Goal: Information Seeking & Learning: Compare options

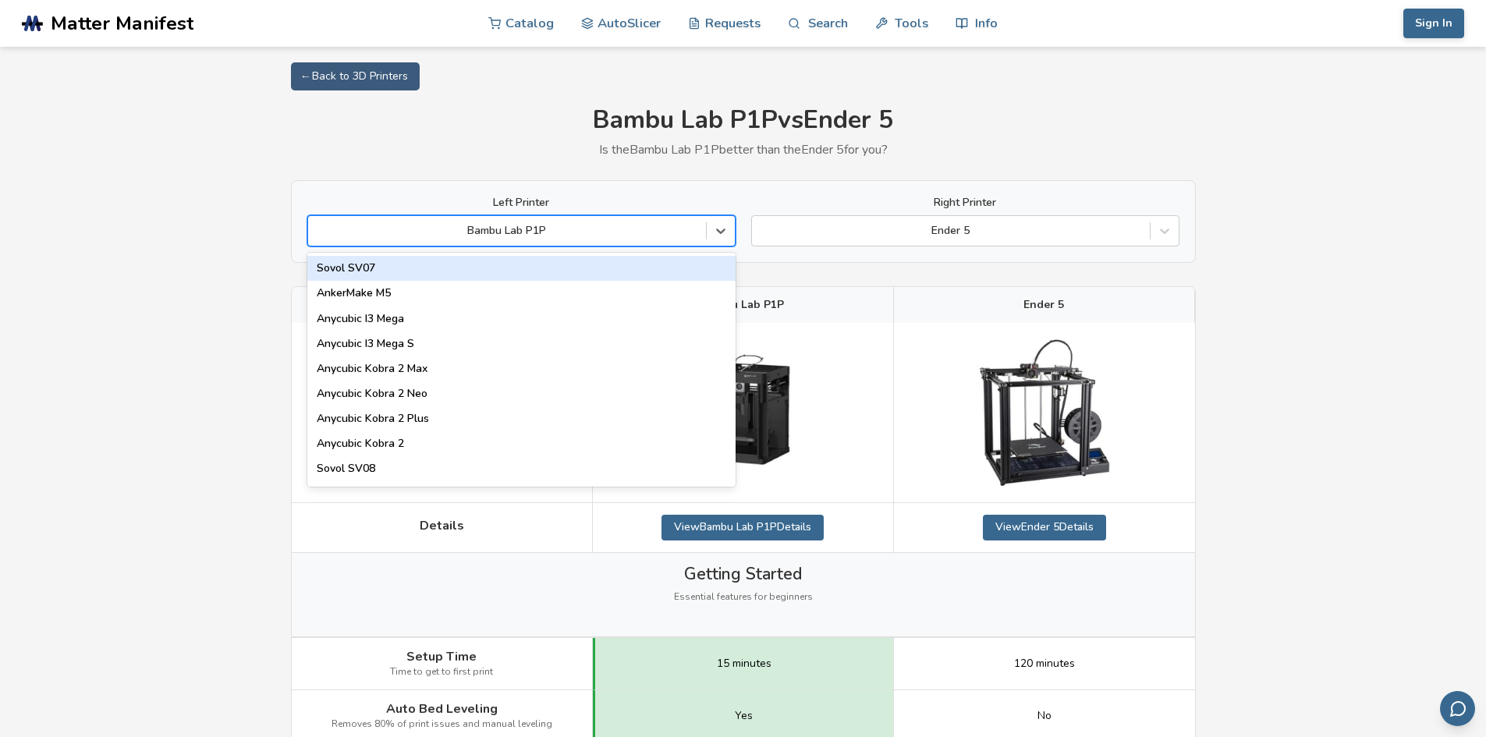
click at [600, 234] on div at bounding box center [507, 231] width 382 height 16
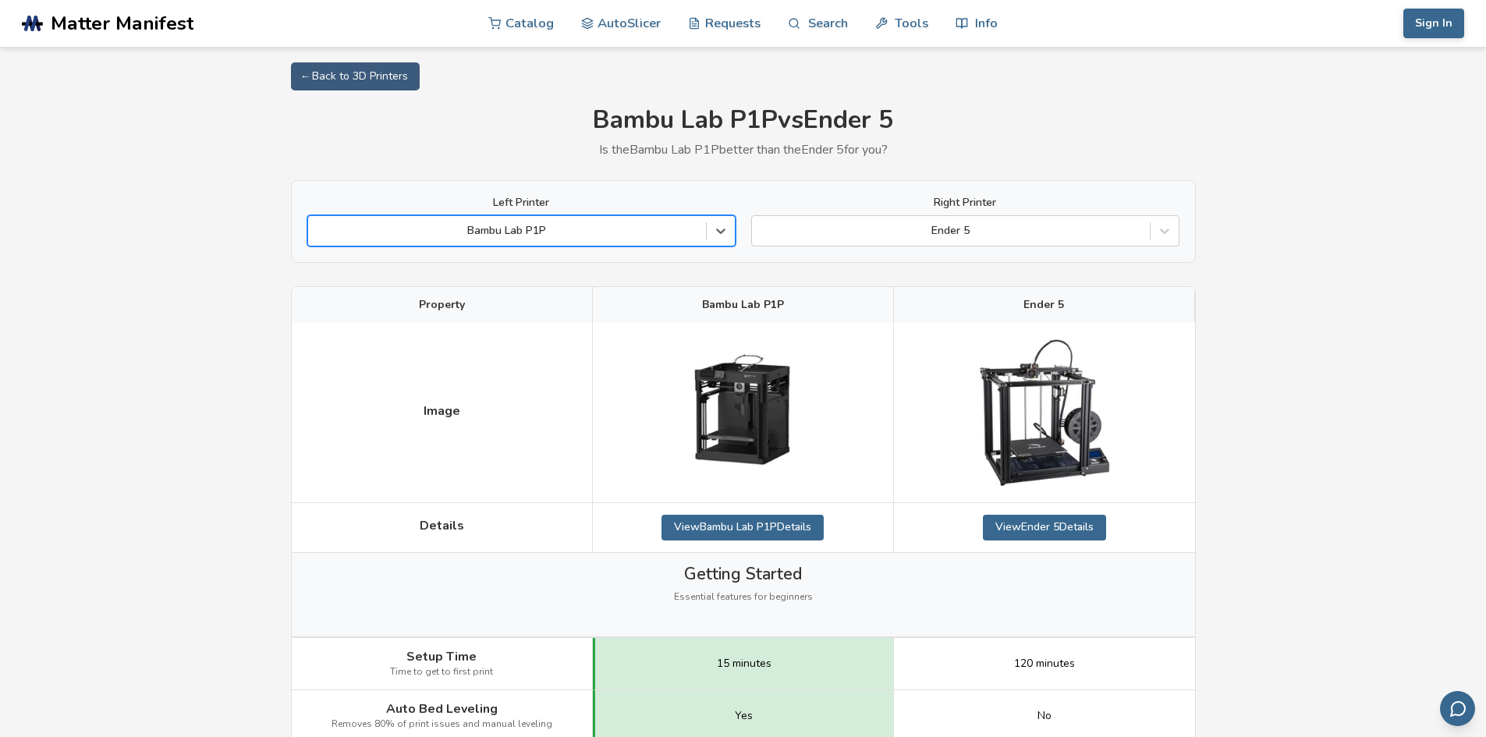
click at [658, 229] on div at bounding box center [507, 231] width 382 height 16
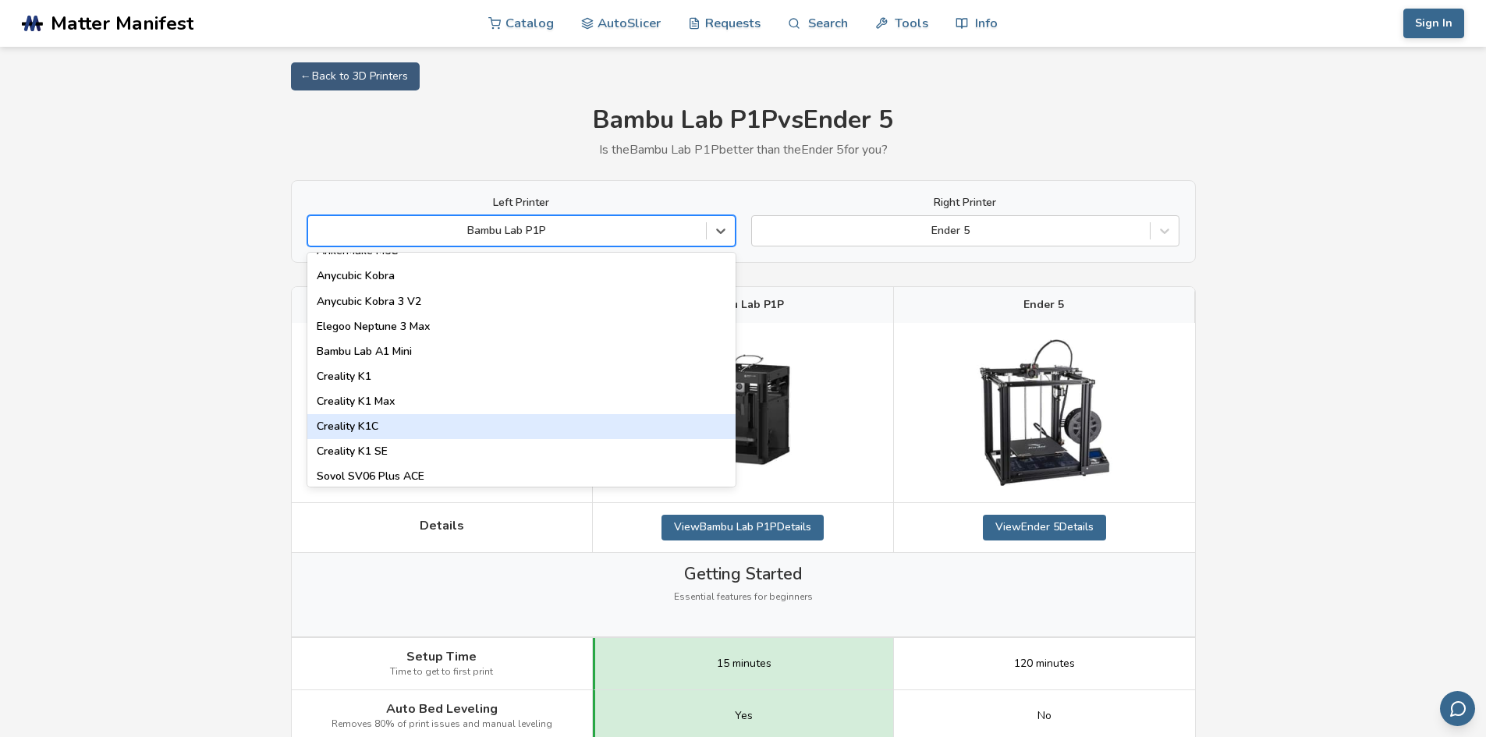
scroll to position [234, 0]
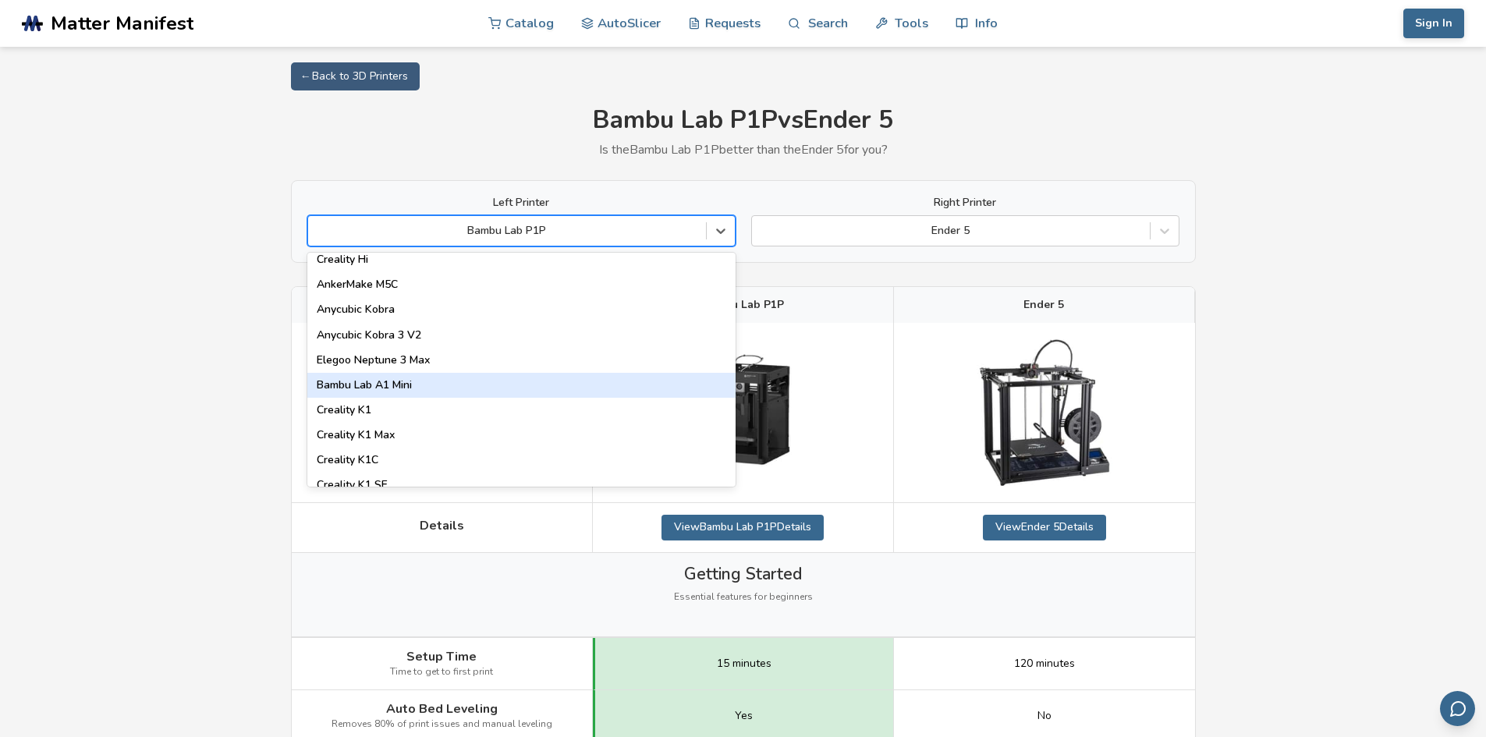
click at [448, 388] on div "Bambu Lab A1 Mini" at bounding box center [521, 385] width 428 height 25
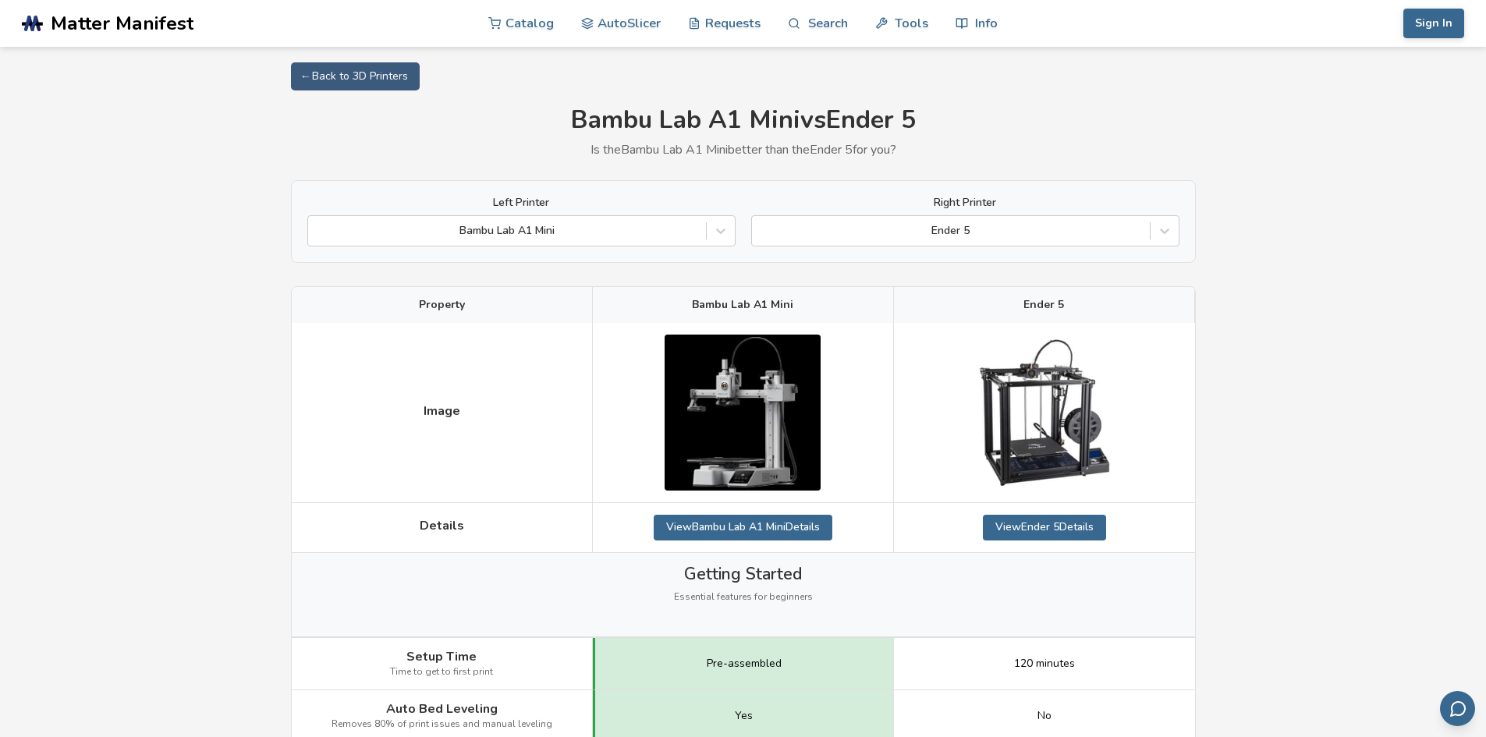
click at [497, 232] on div at bounding box center [507, 231] width 382 height 16
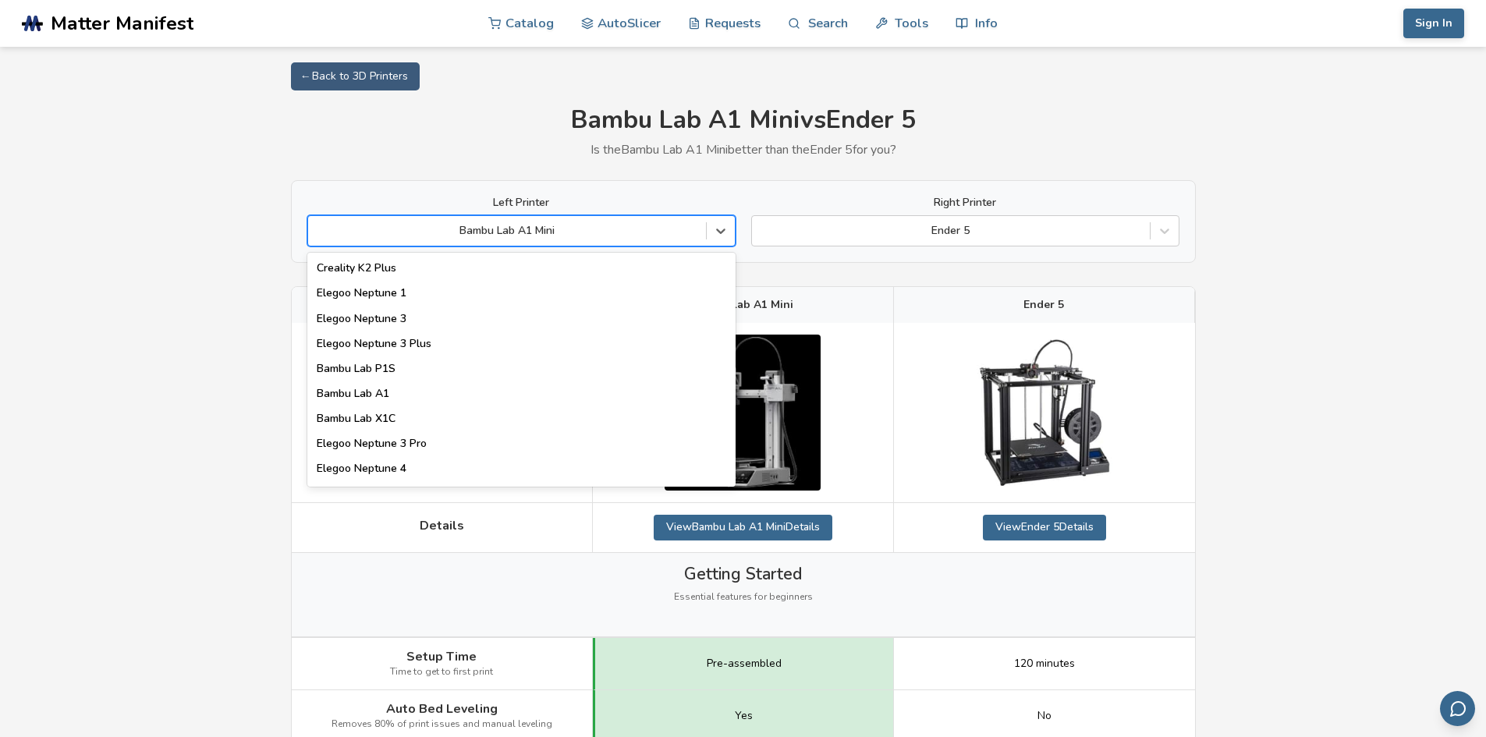
scroll to position [936, 0]
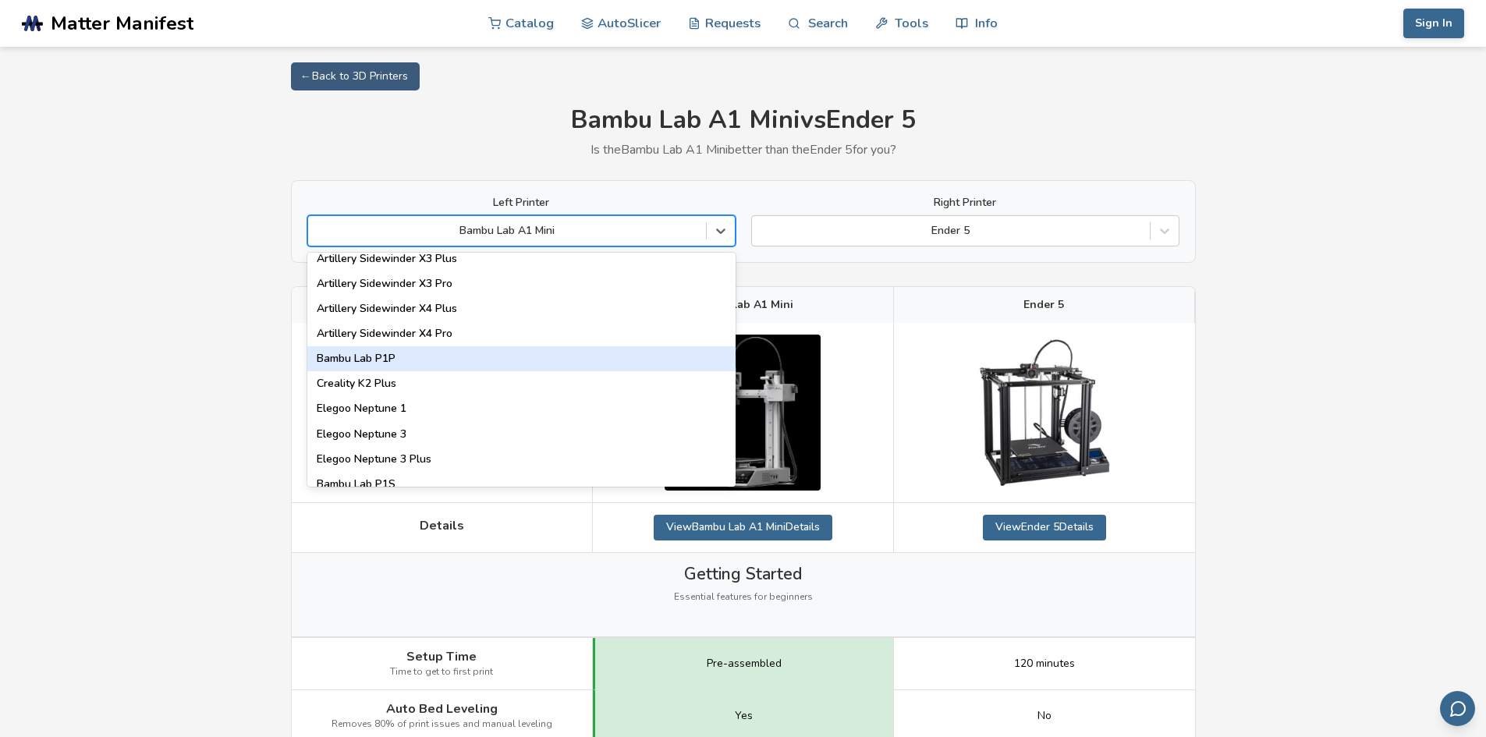
click at [440, 362] on div "Bambu Lab P1P" at bounding box center [521, 358] width 428 height 25
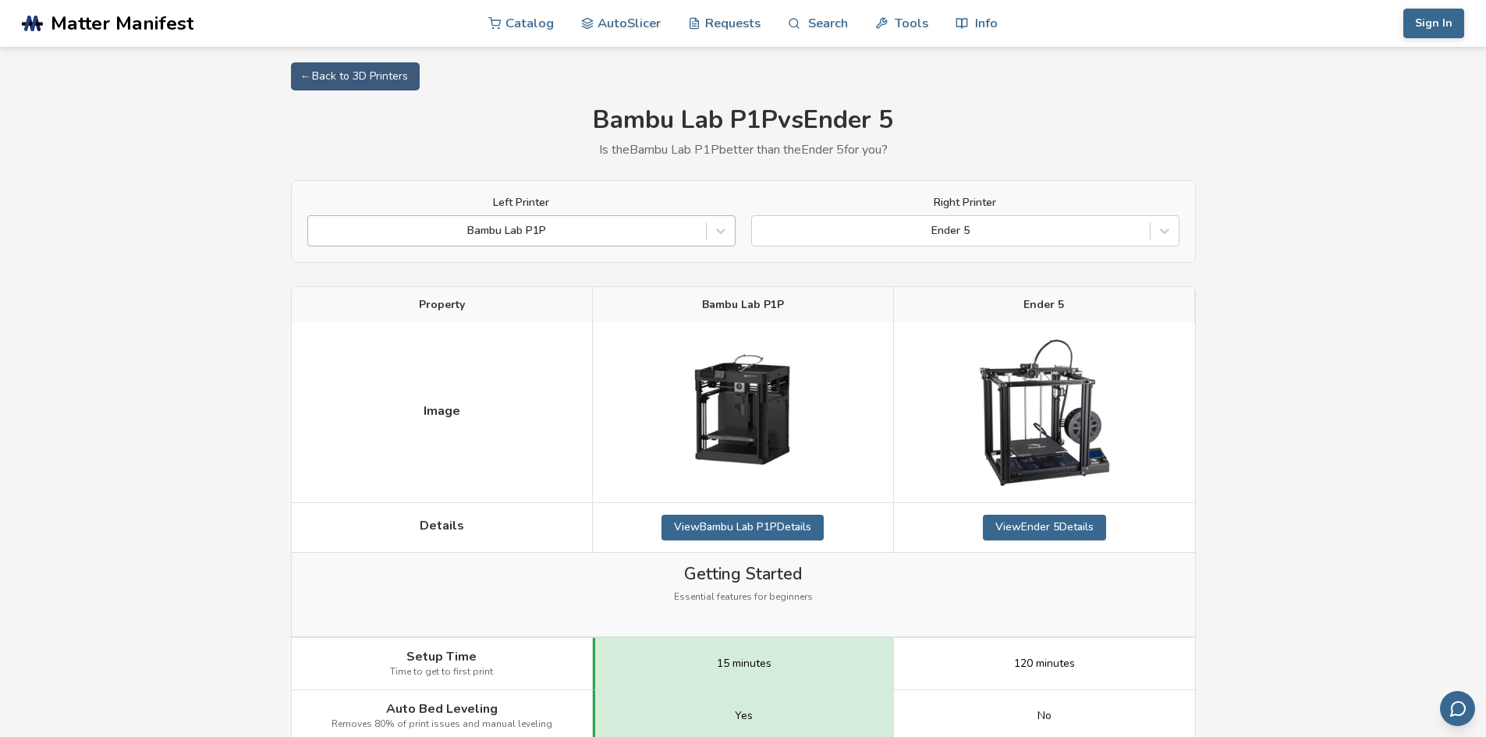
click at [510, 230] on div at bounding box center [507, 231] width 382 height 16
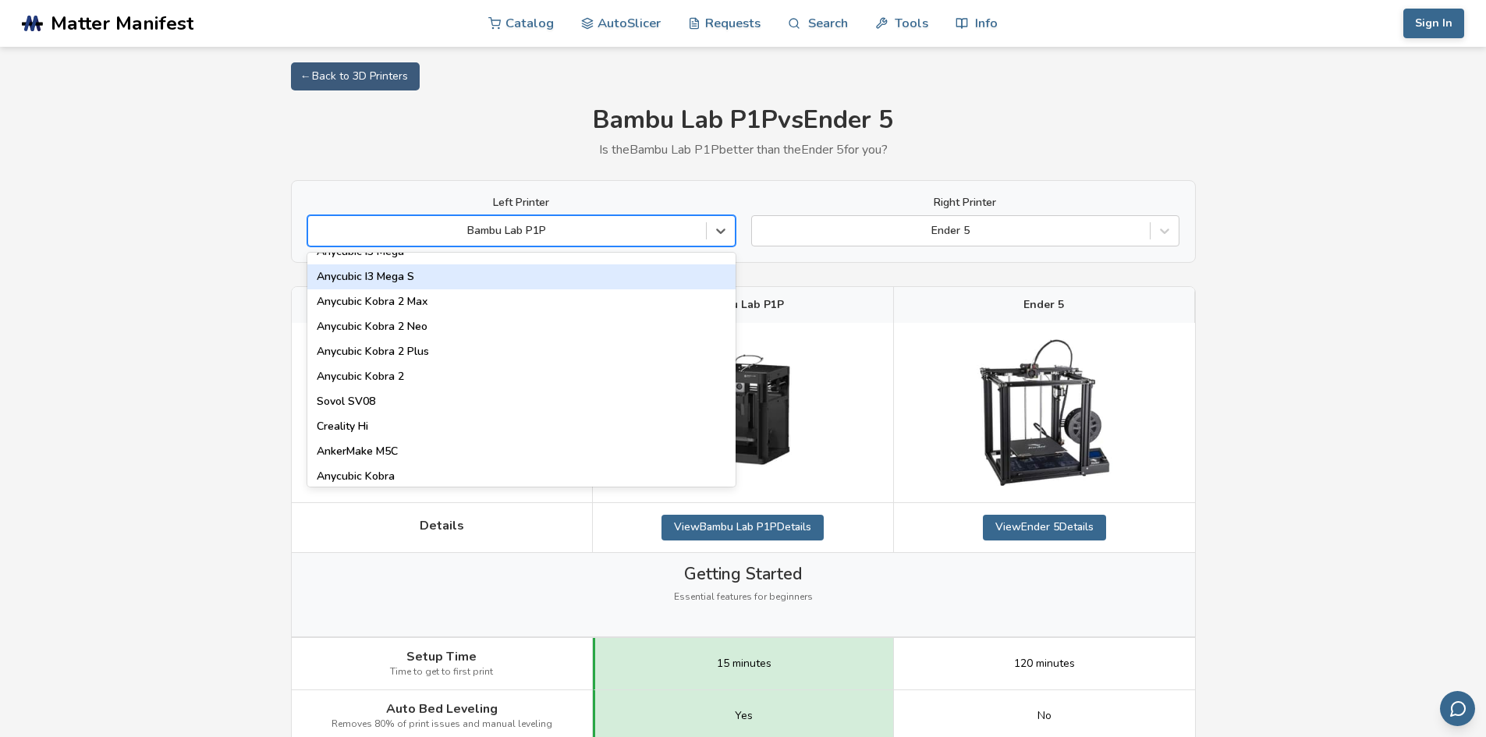
scroll to position [234, 0]
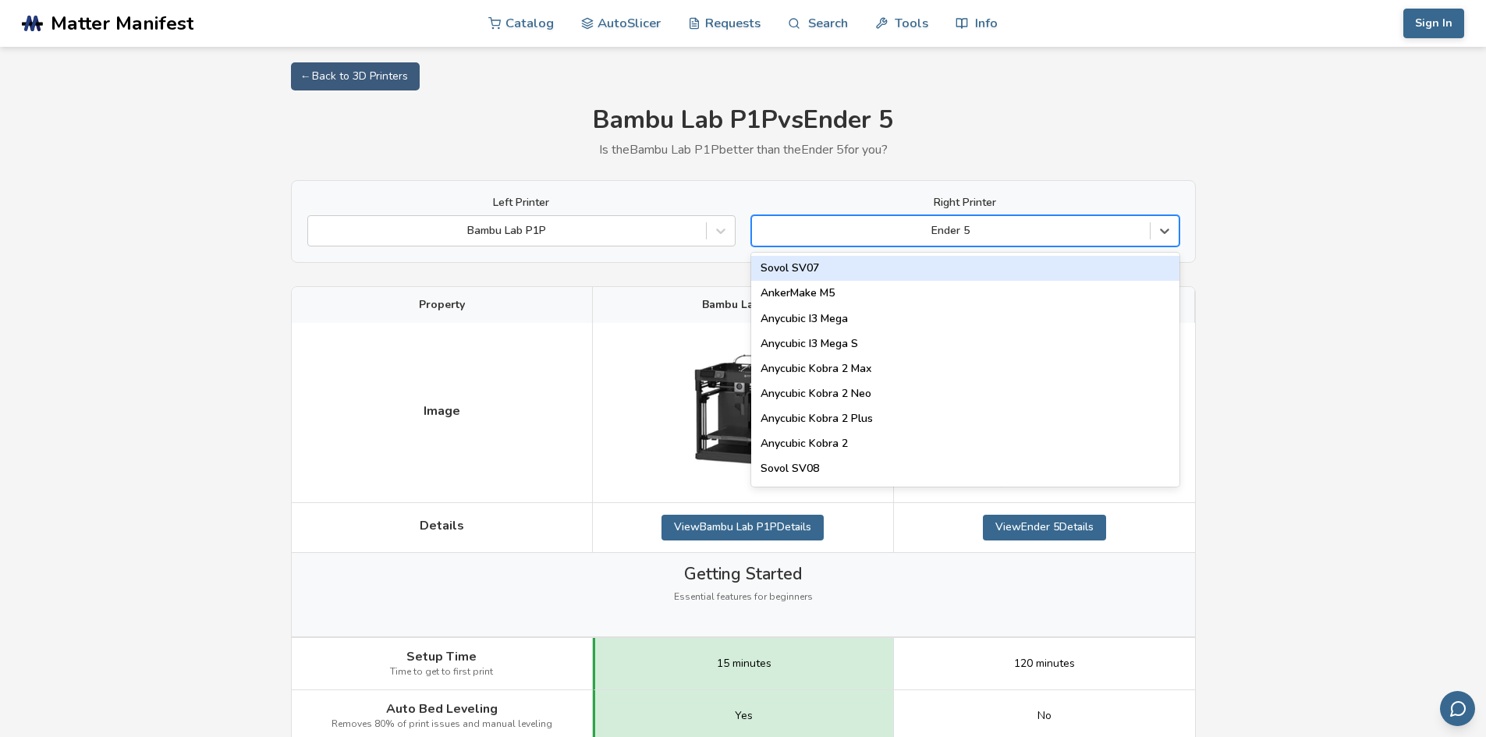
click at [932, 232] on div at bounding box center [951, 231] width 382 height 16
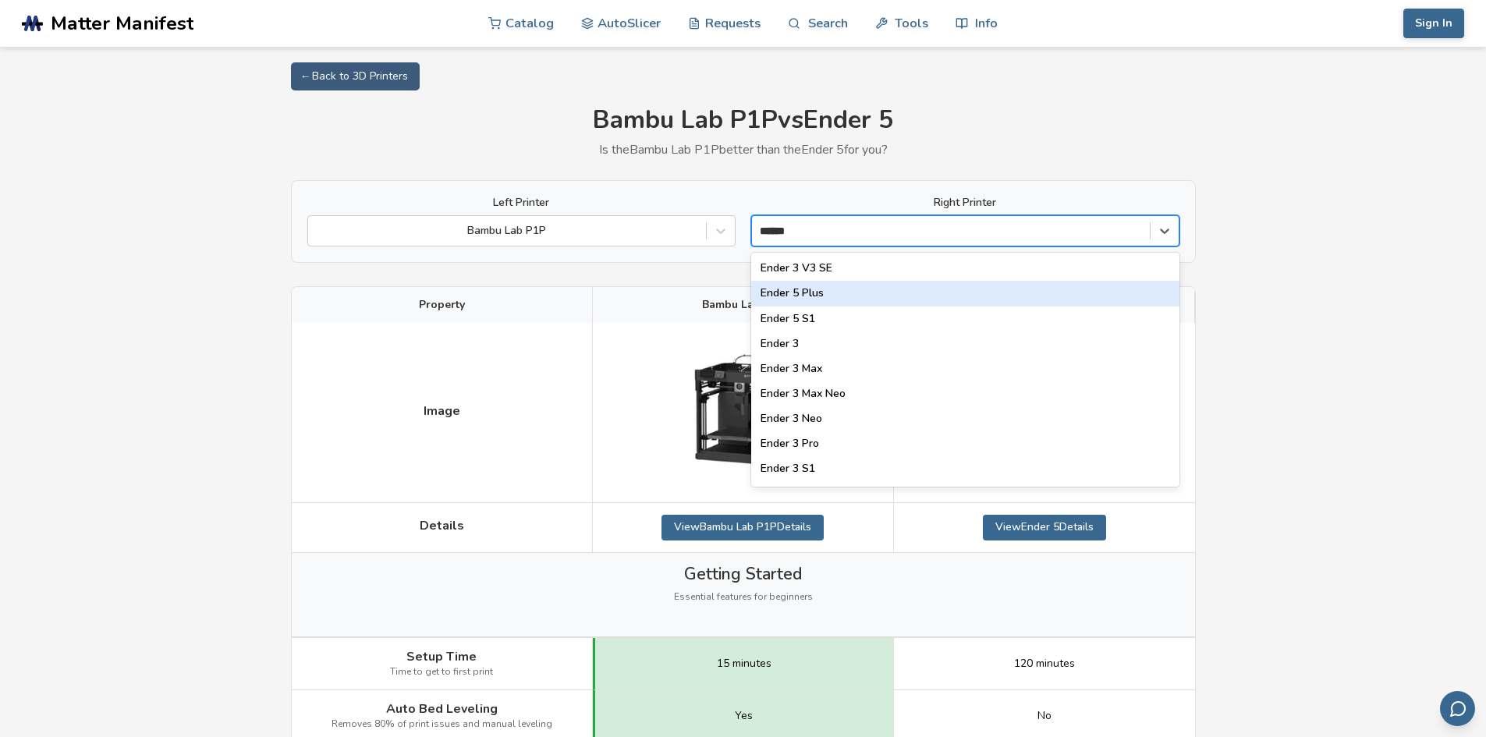
type input "*****"
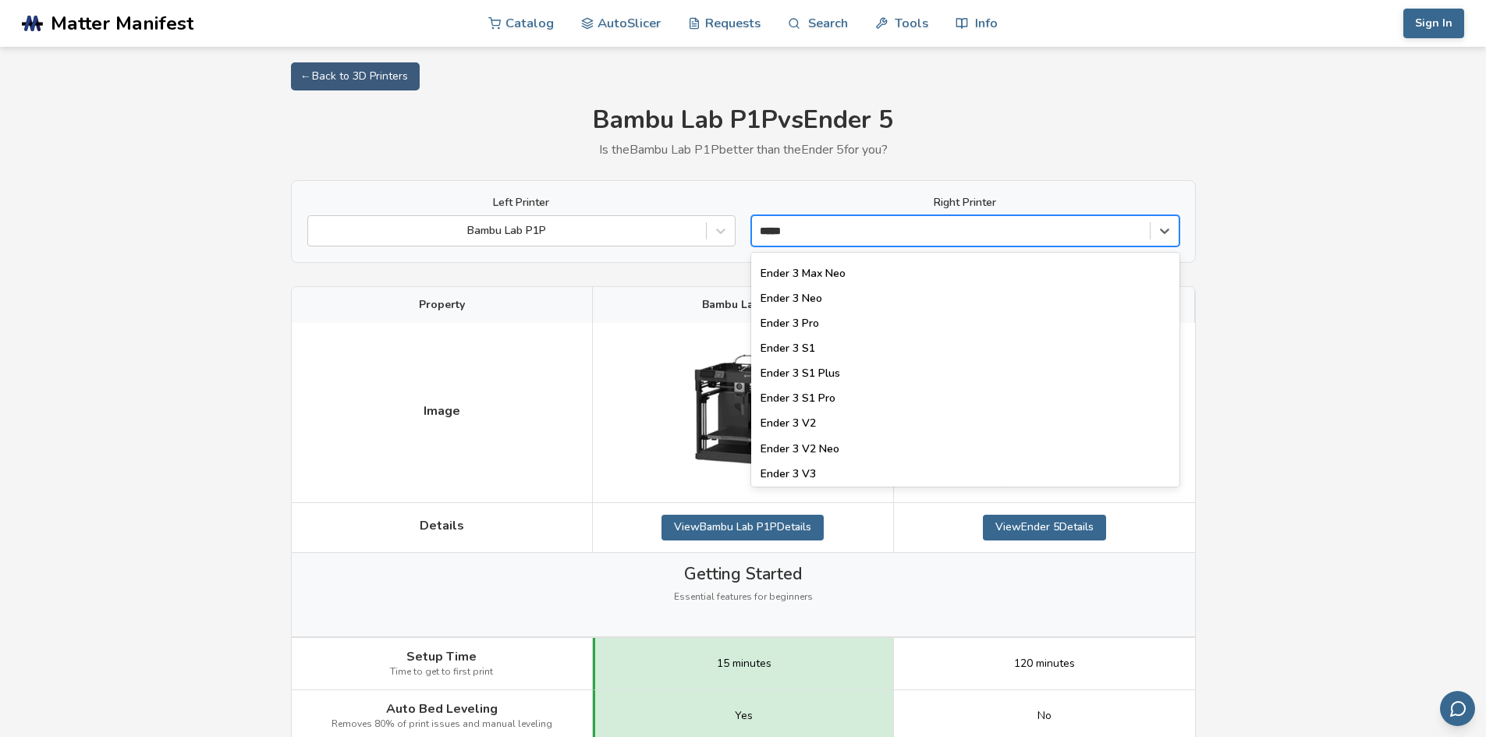
scroll to position [0, 0]
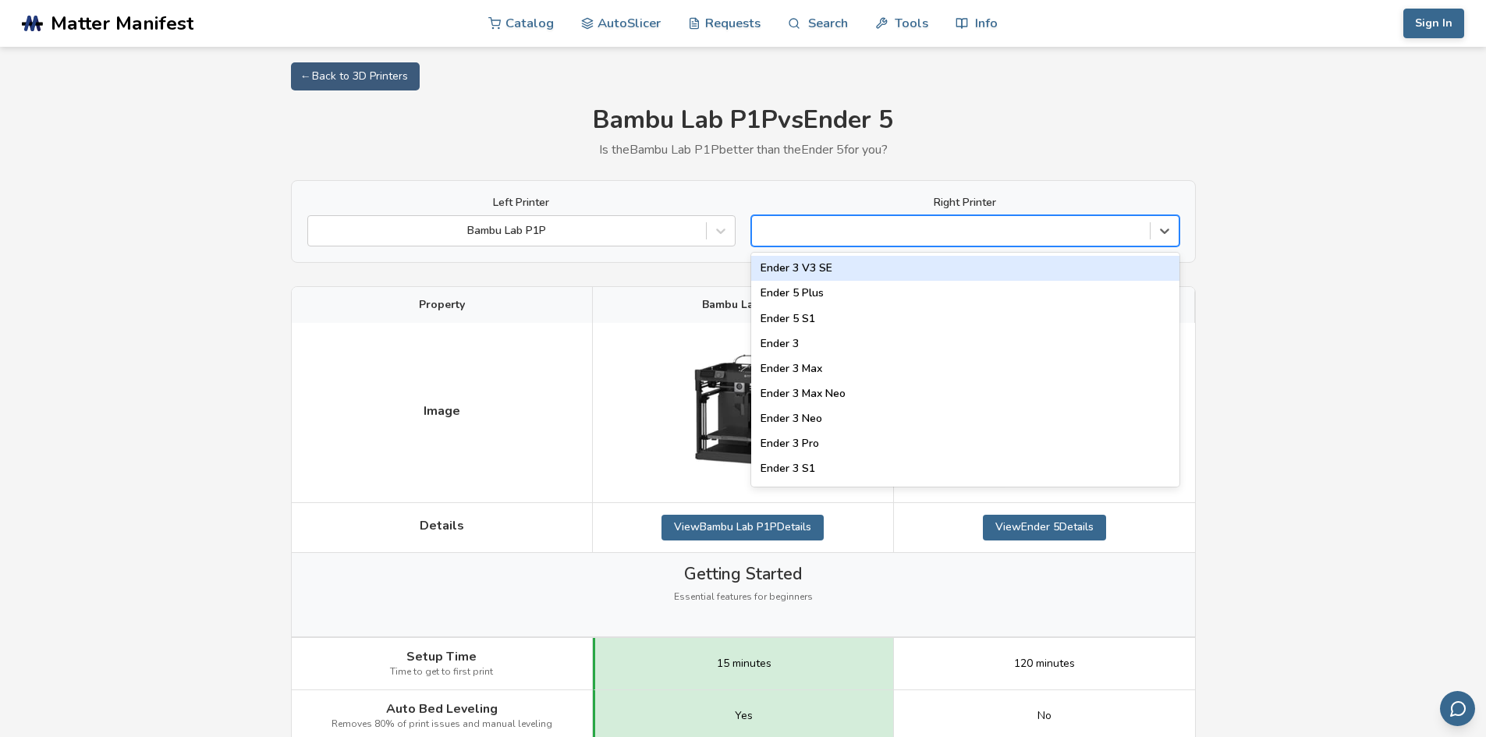
click at [965, 222] on div at bounding box center [951, 231] width 398 height 22
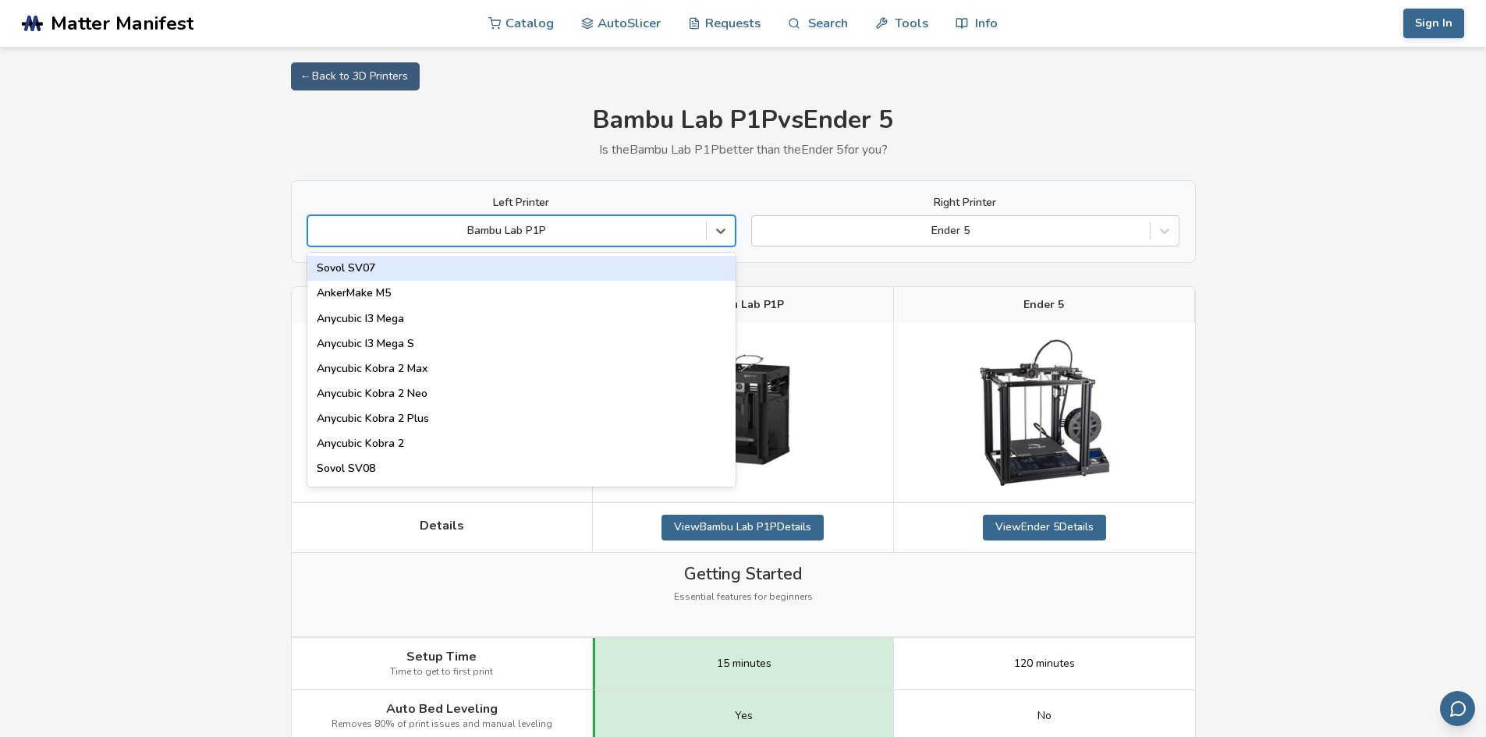
click at [695, 231] on div at bounding box center [507, 231] width 382 height 16
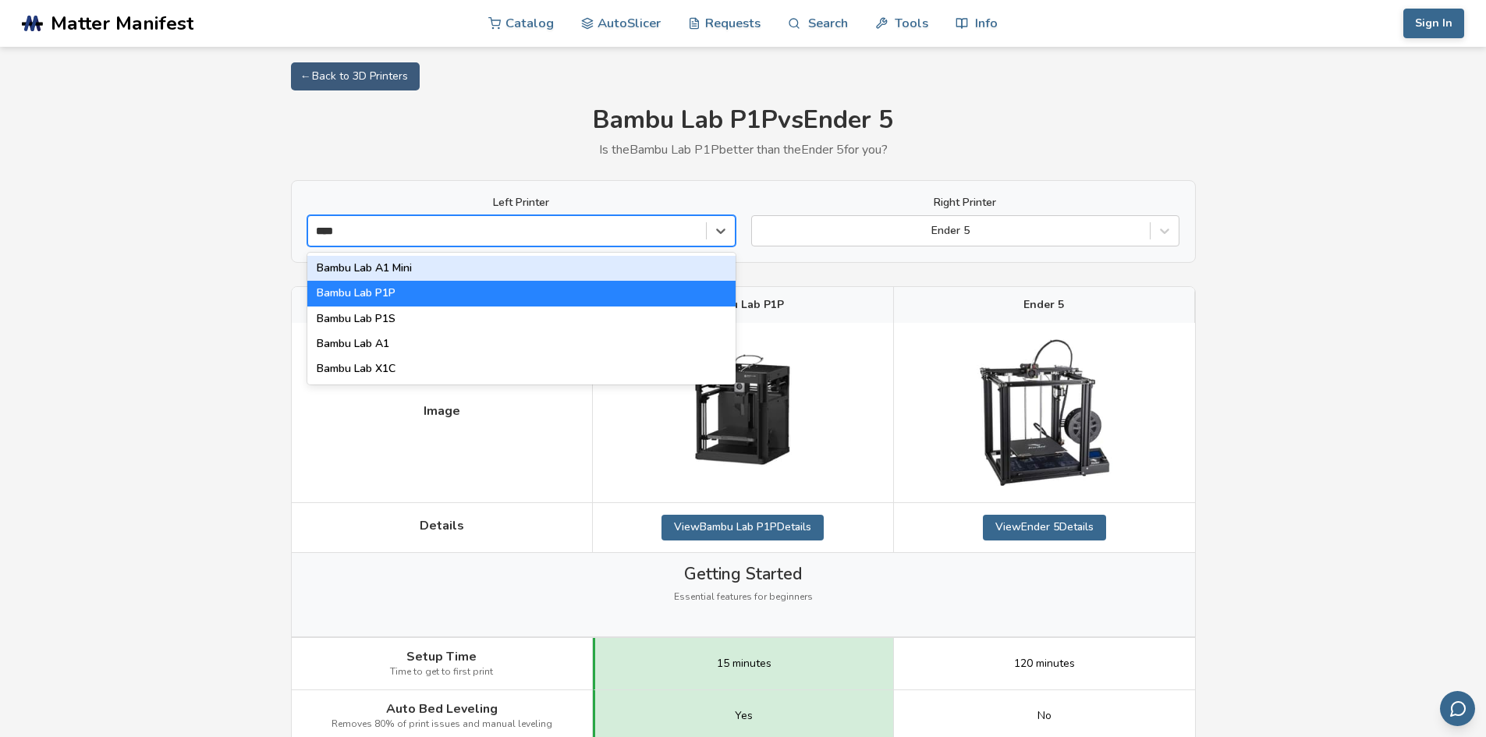
type input "*****"
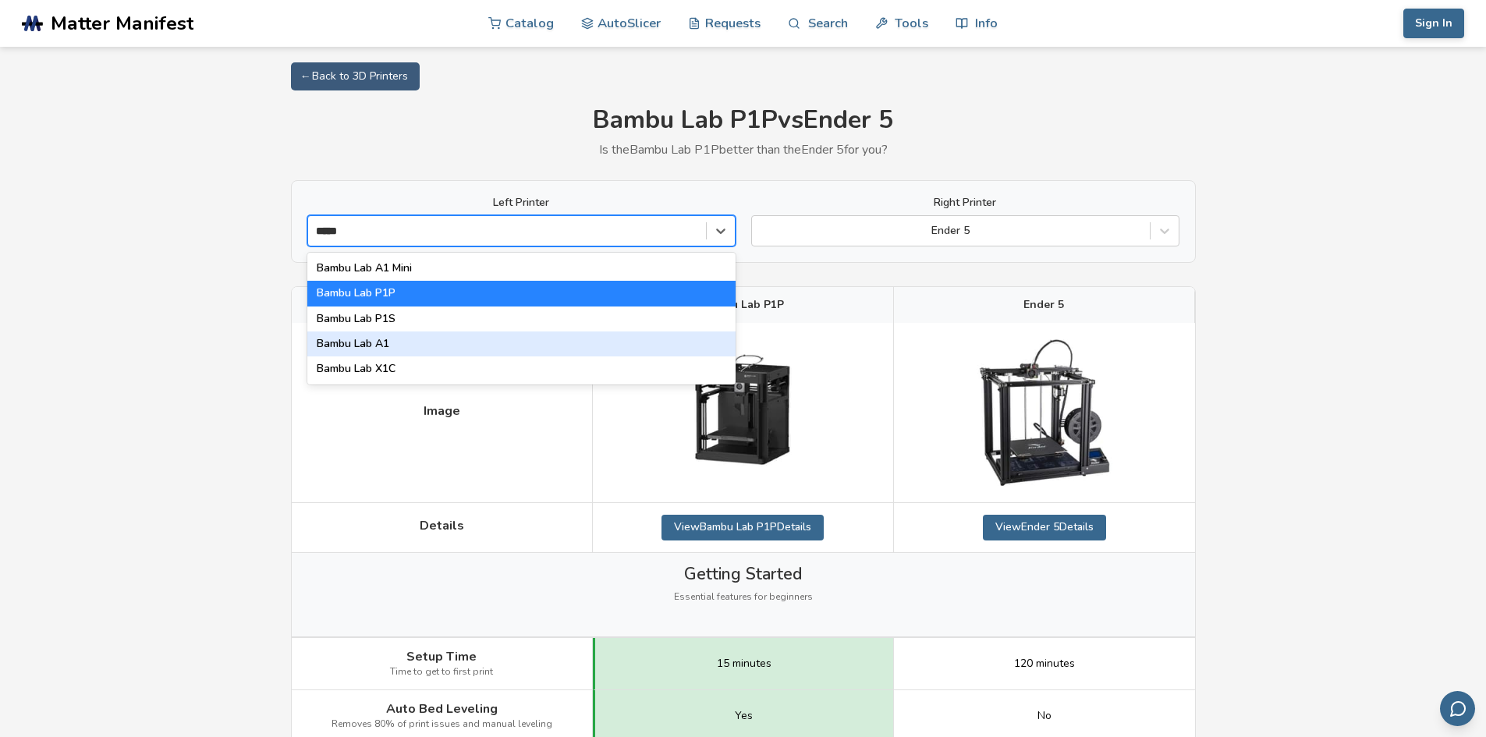
click at [418, 351] on div "Bambu Lab A1" at bounding box center [521, 343] width 428 height 25
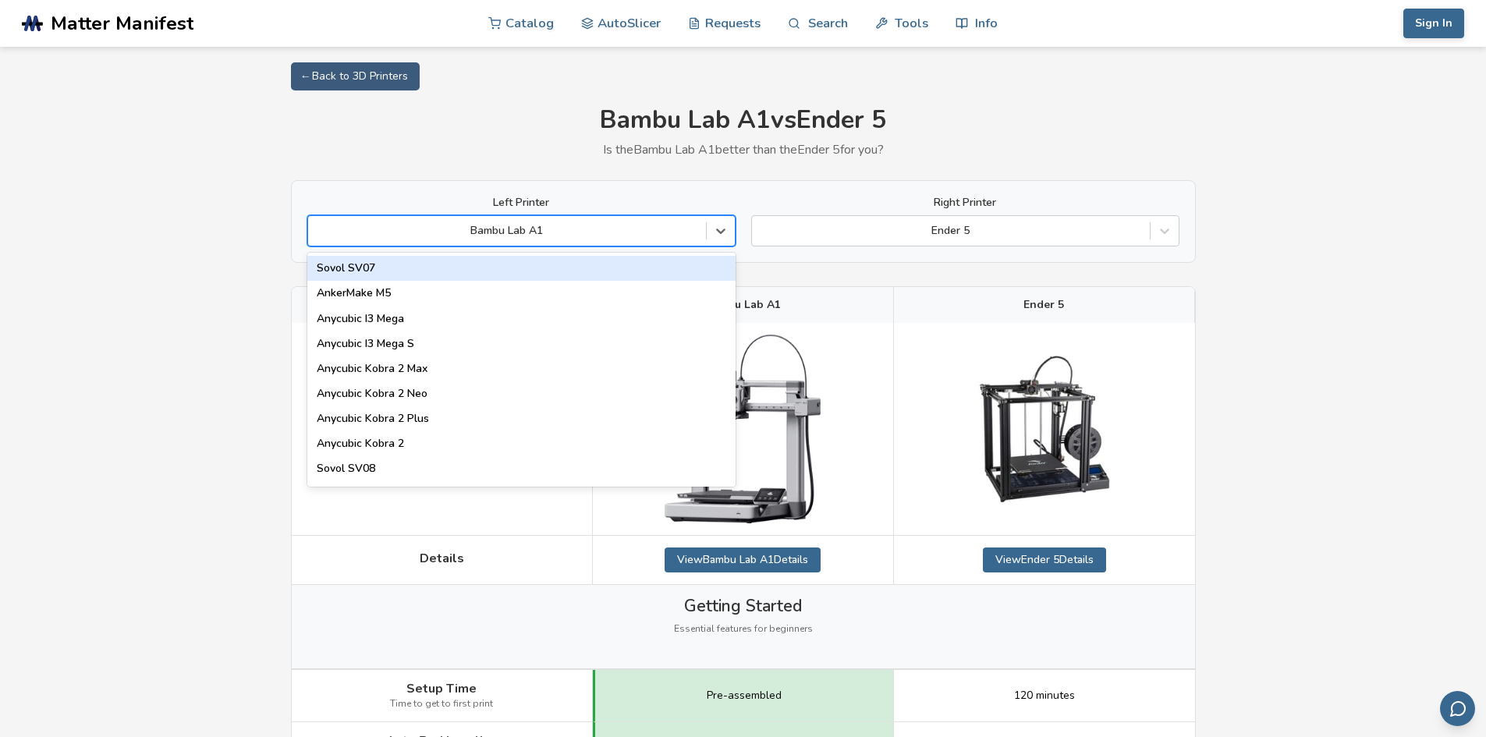
click at [438, 232] on div at bounding box center [507, 231] width 382 height 16
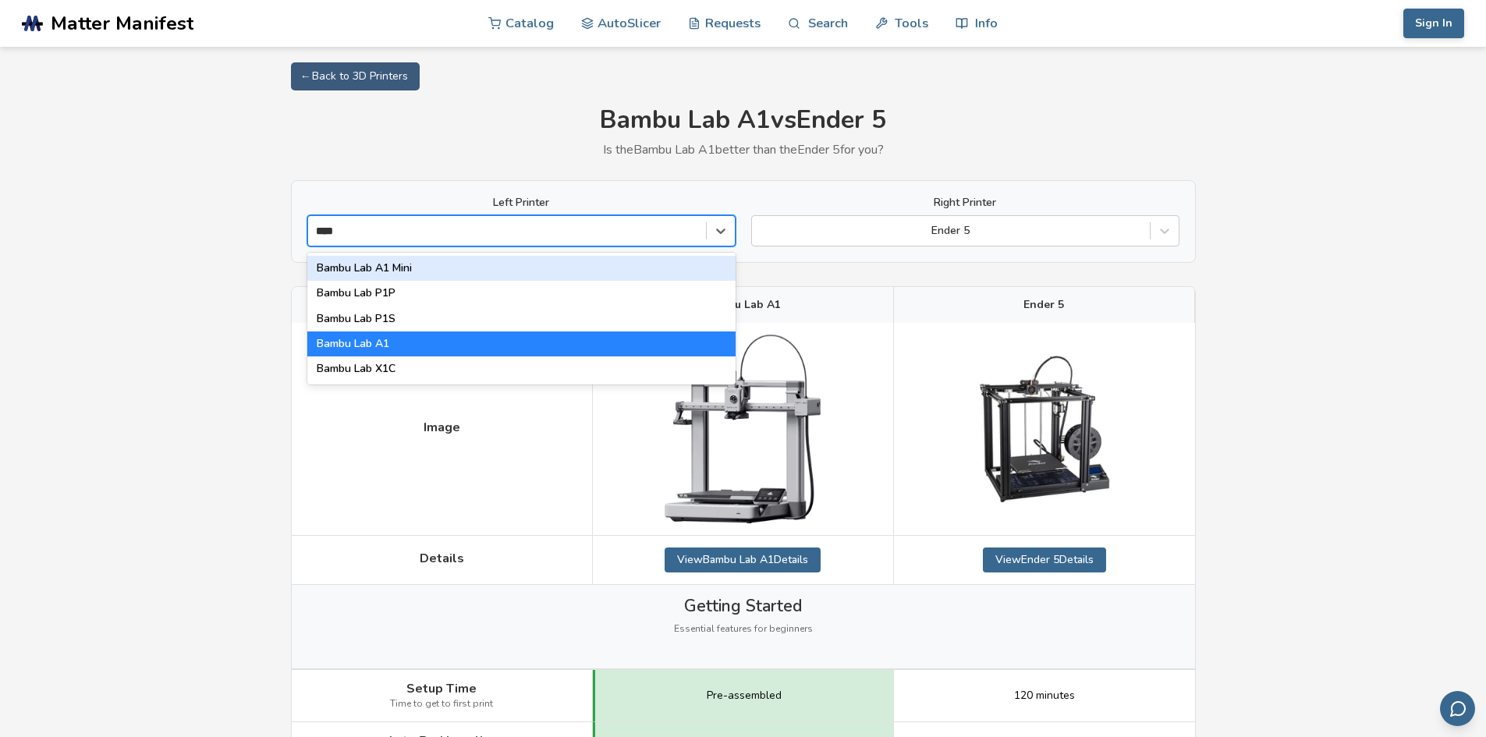
type input "*****"
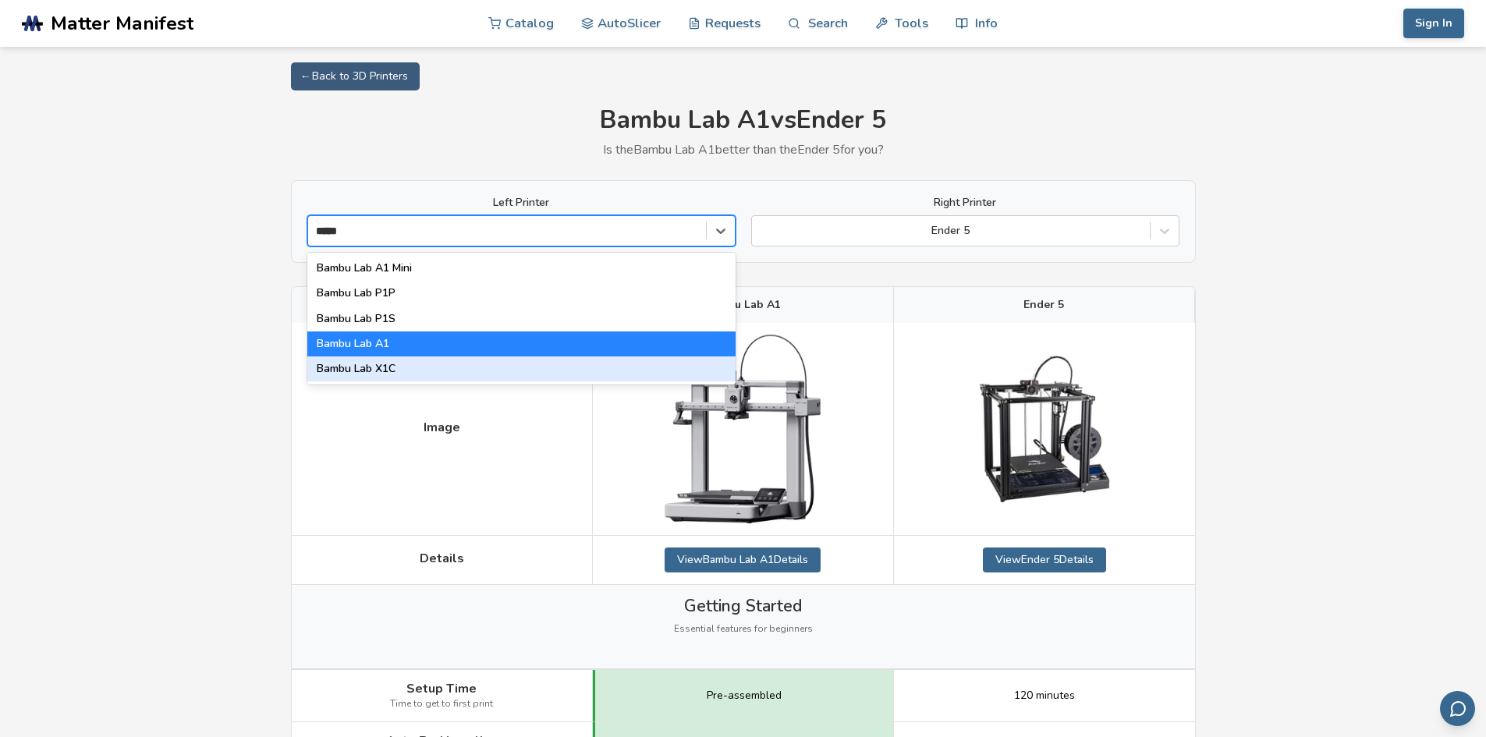
click at [406, 363] on div "Bambu Lab X1C" at bounding box center [521, 368] width 428 height 25
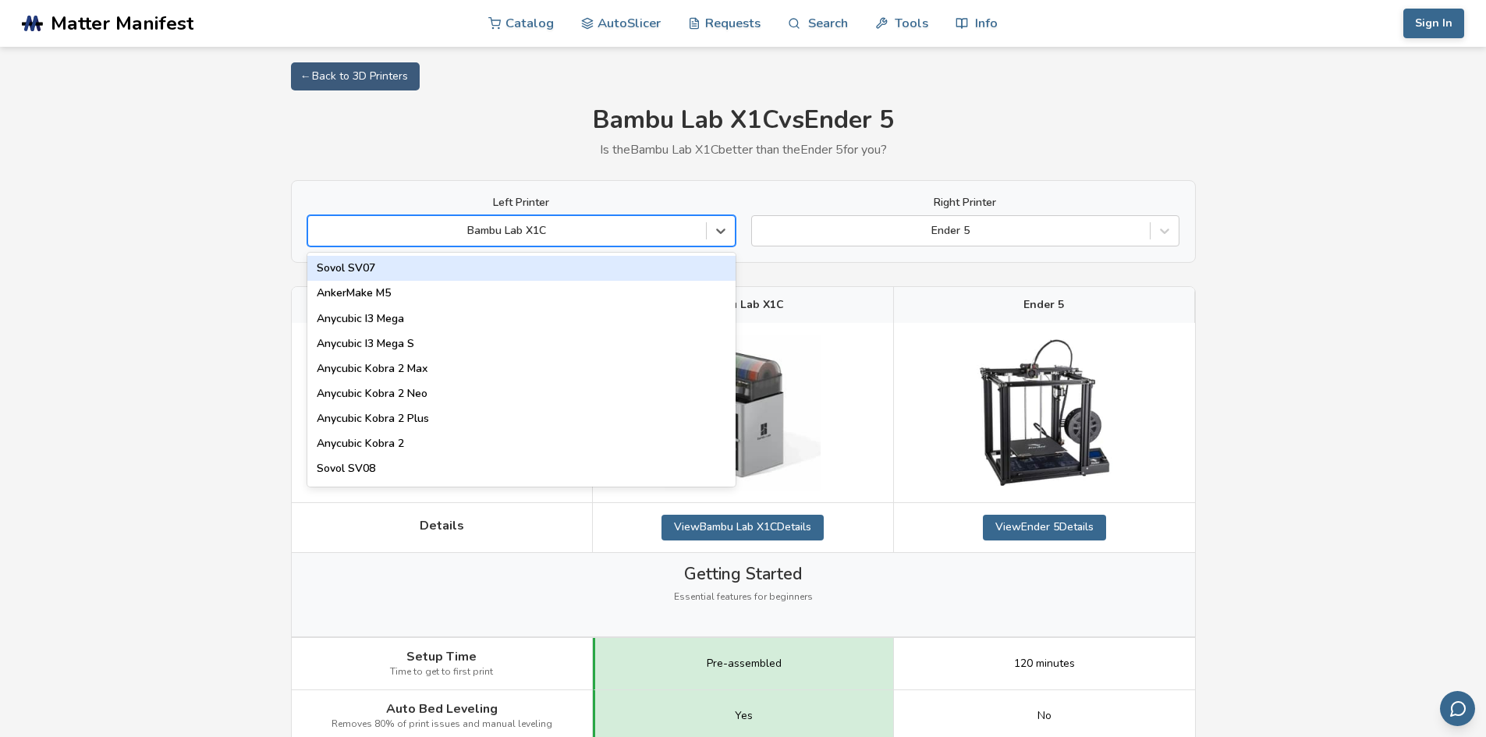
click at [509, 239] on div "Bambu Lab X1C" at bounding box center [507, 231] width 398 height 22
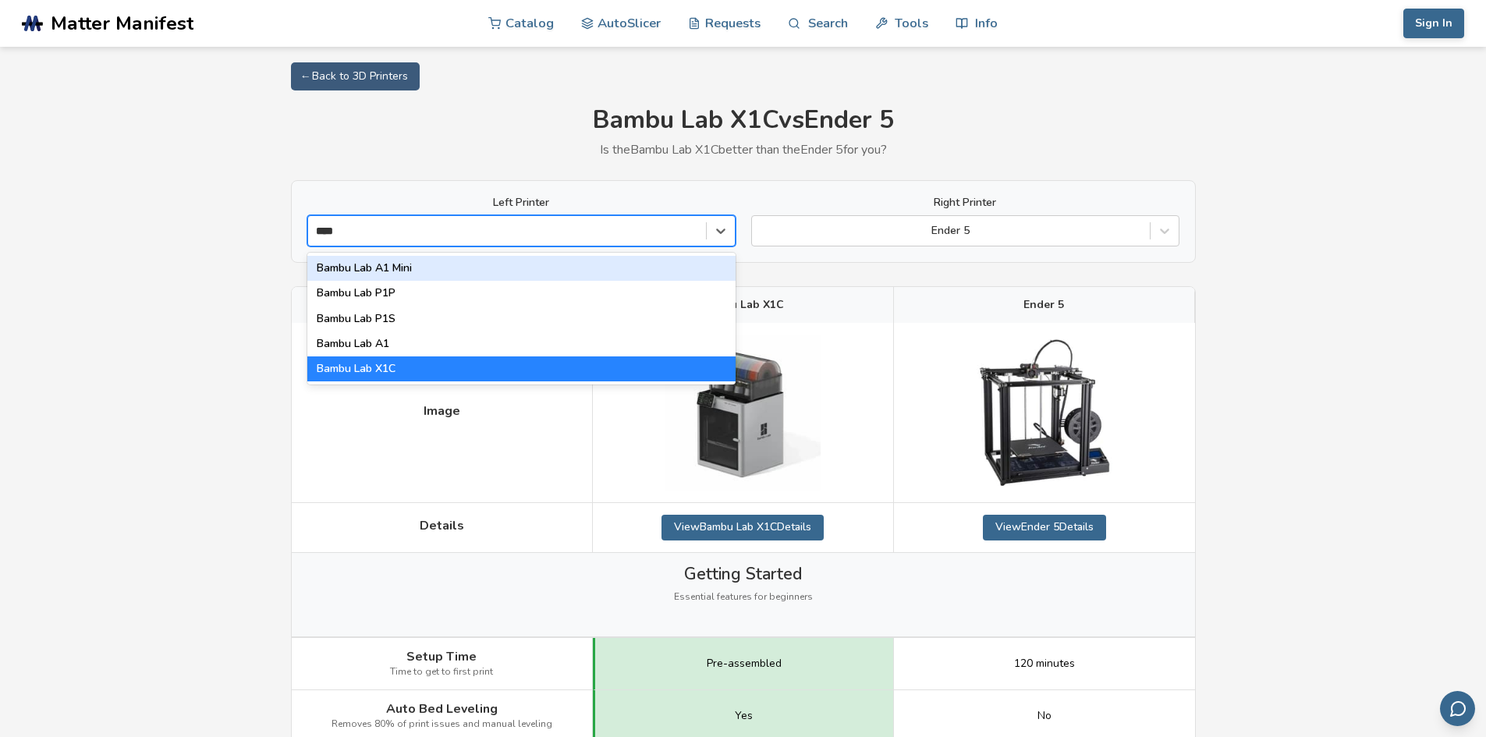
type input "*****"
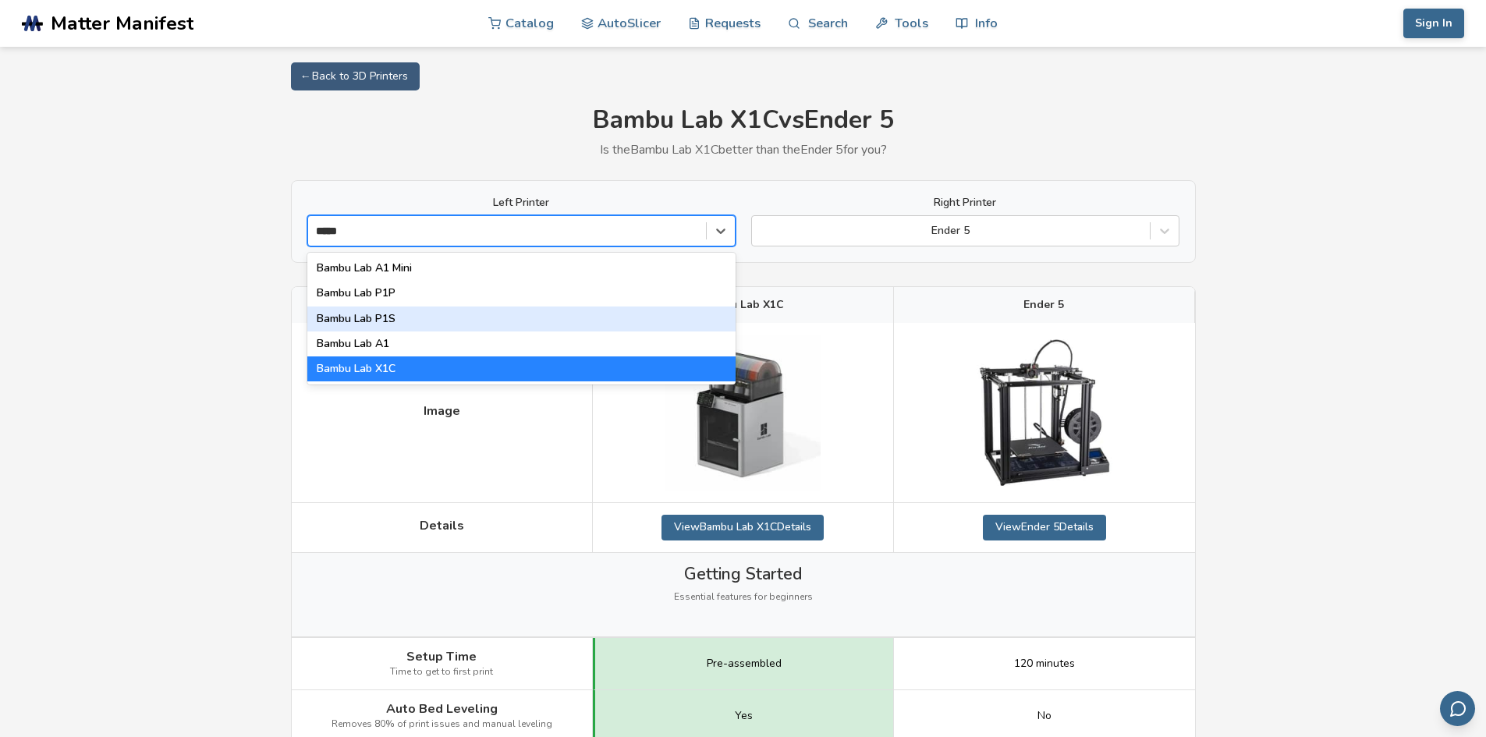
click at [471, 324] on div "Bambu Lab P1S" at bounding box center [521, 318] width 428 height 25
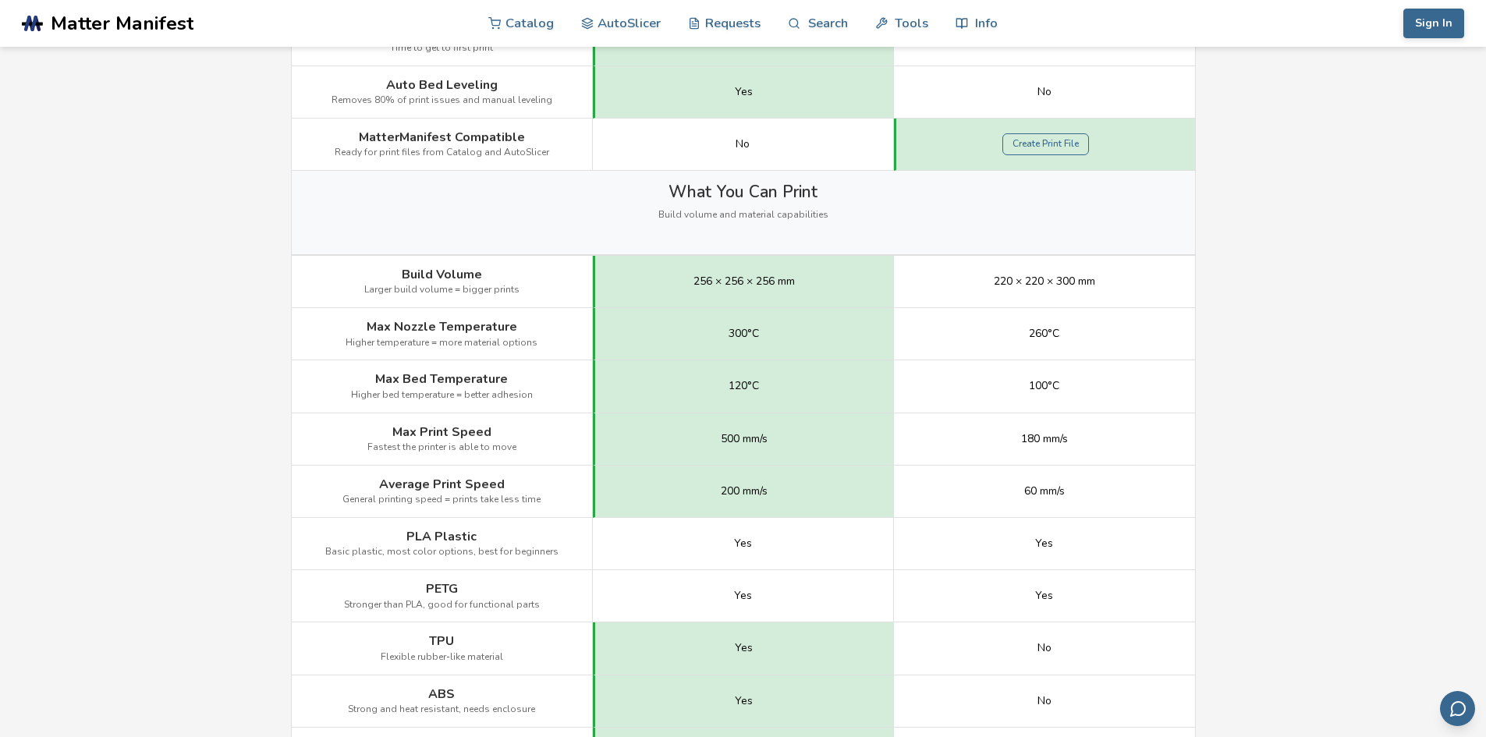
scroll to position [78, 0]
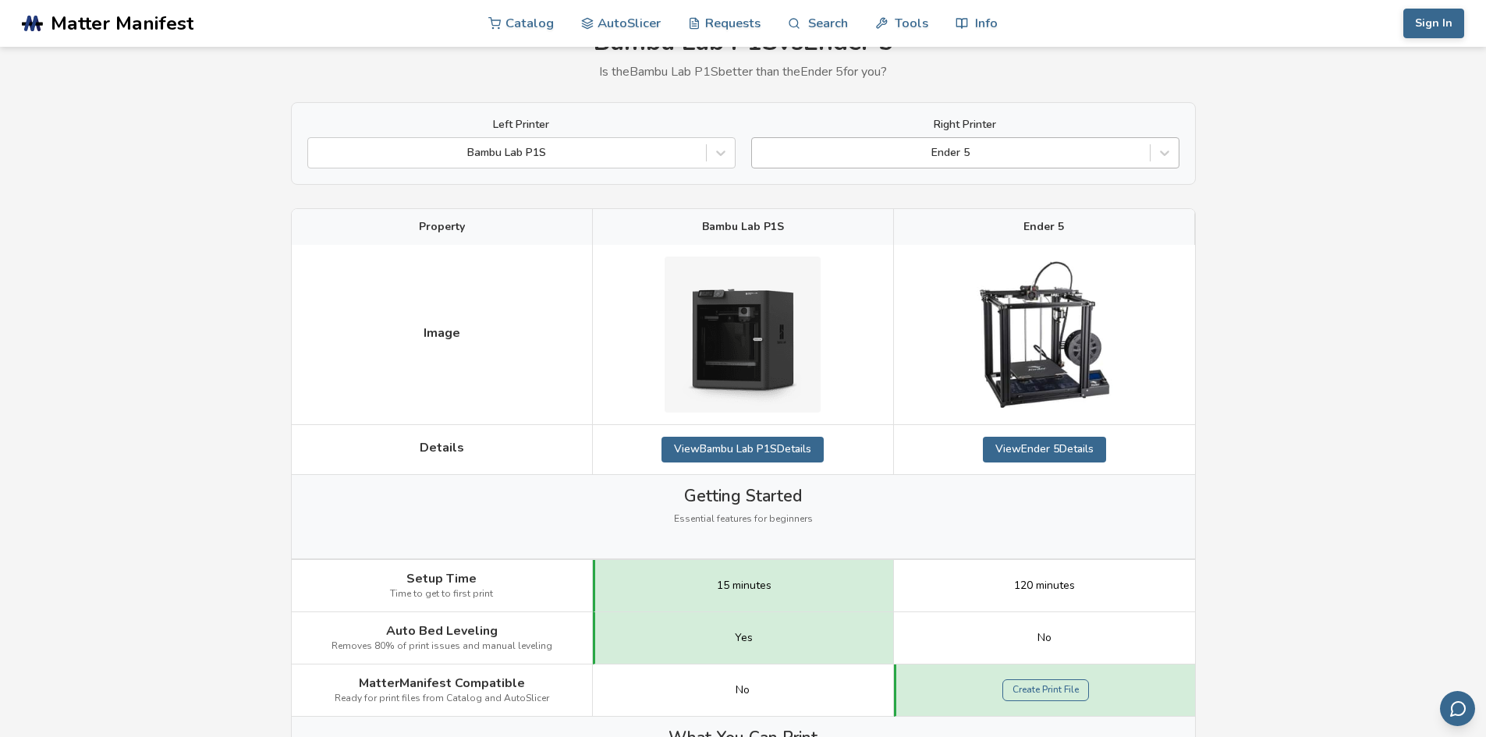
click at [813, 149] on div at bounding box center [951, 153] width 382 height 16
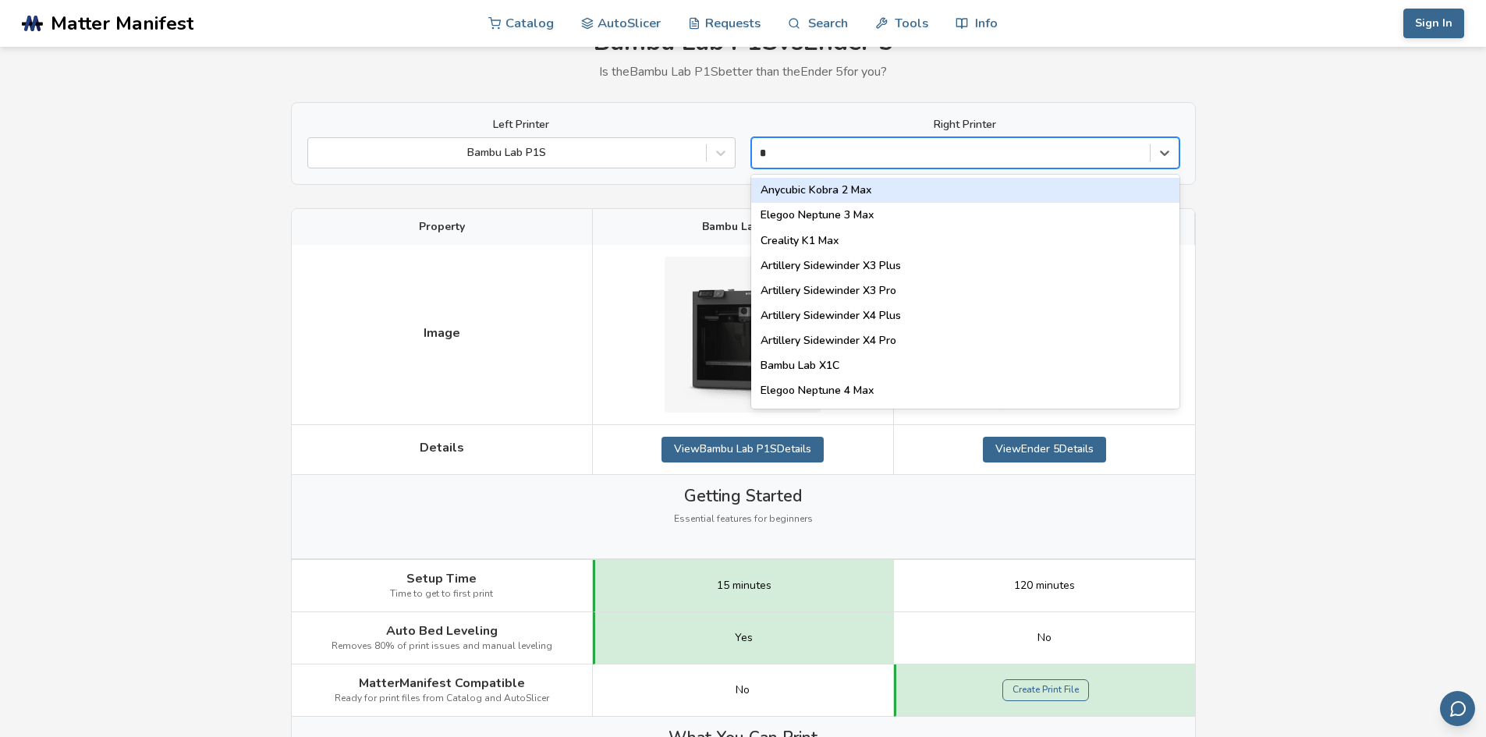
type input "**"
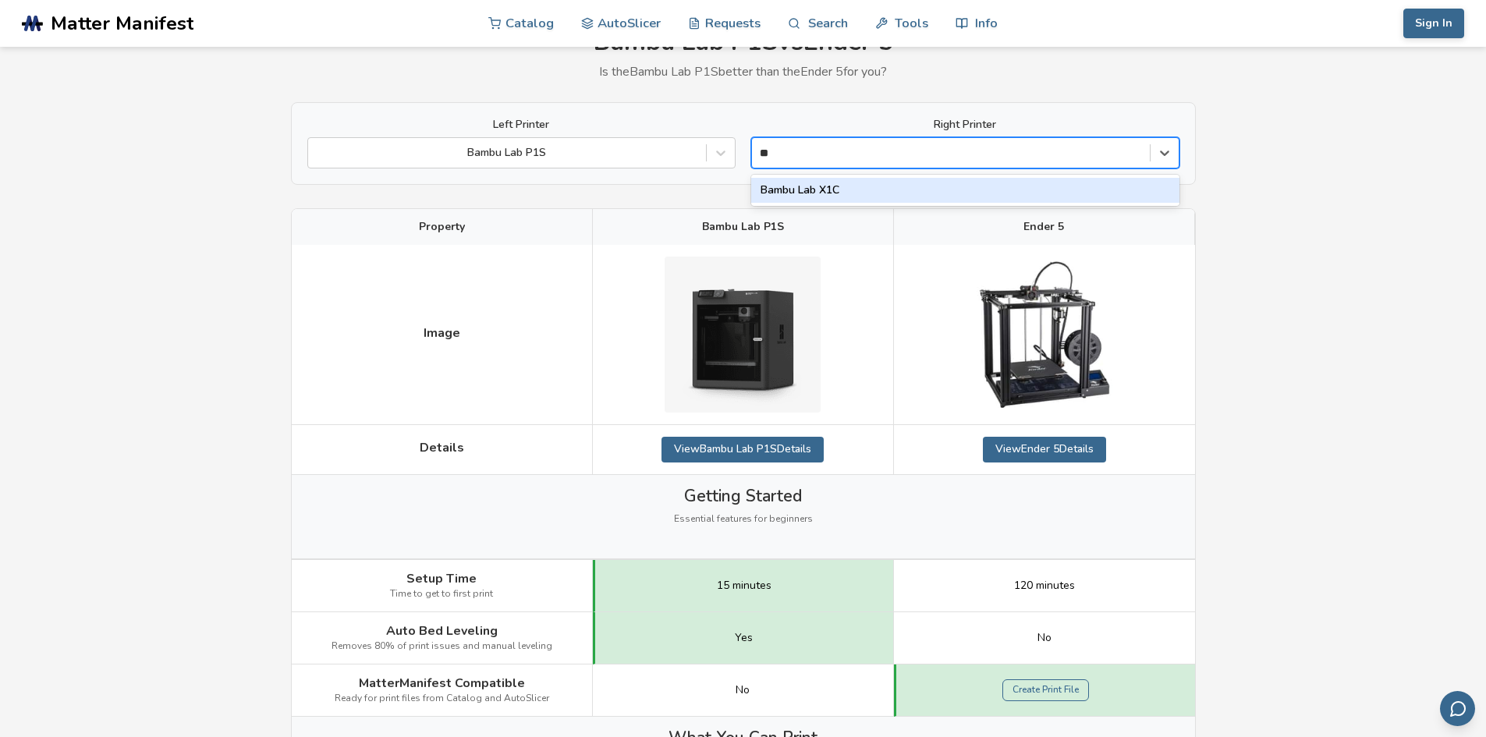
click at [846, 186] on div "Bambu Lab X1C" at bounding box center [965, 190] width 428 height 25
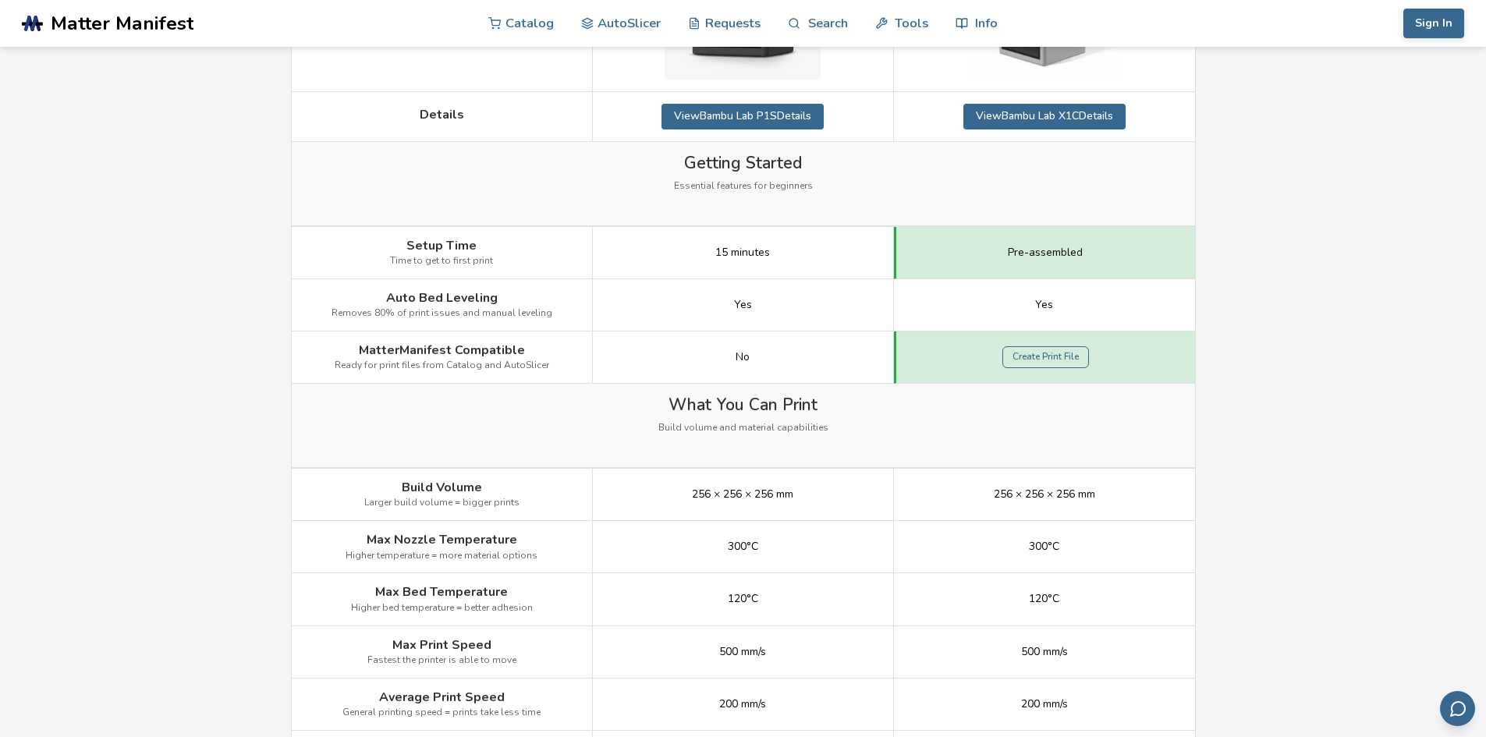
scroll to position [390, 0]
